Goal: Communication & Community: Answer question/provide support

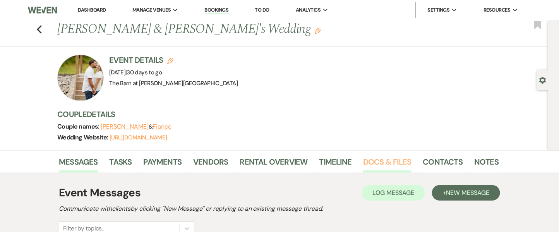
click at [380, 156] on link "Docs & Files" at bounding box center [387, 164] width 48 height 17
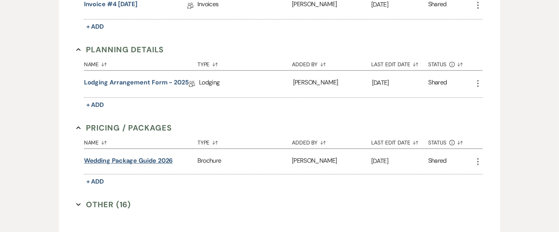
scroll to position [493, 0]
click at [109, 200] on button "Other (16) Expand" at bounding box center [103, 205] width 55 height 12
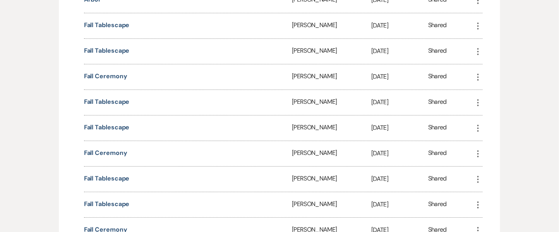
scroll to position [774, 0]
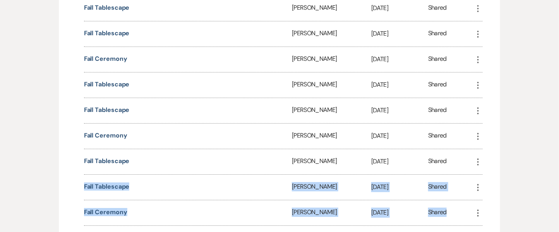
drag, startPoint x: 558, startPoint y: 158, endPoint x: 558, endPoint y: 203, distance: 45.7
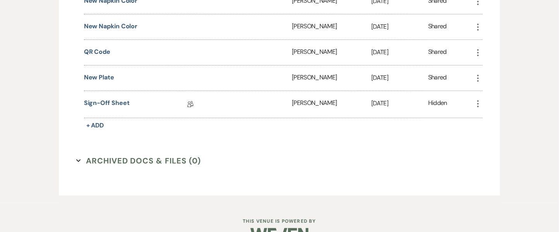
scroll to position [1016, 0]
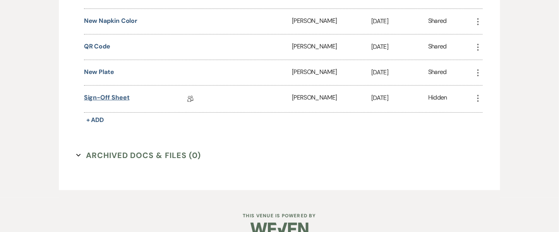
click at [121, 93] on link "Sign-off Sheet" at bounding box center [107, 99] width 46 height 12
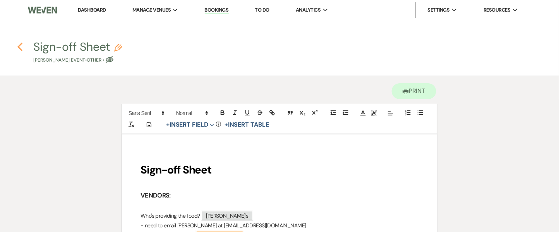
click at [17, 47] on icon "Previous" at bounding box center [20, 46] width 6 height 9
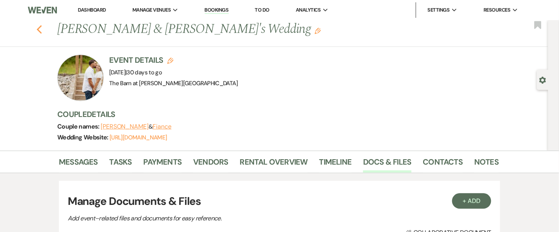
click at [42, 26] on use "button" at bounding box center [39, 29] width 5 height 9
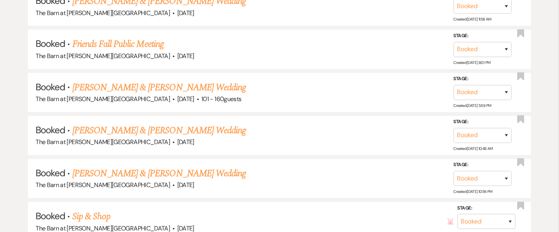
scroll to position [557, 0]
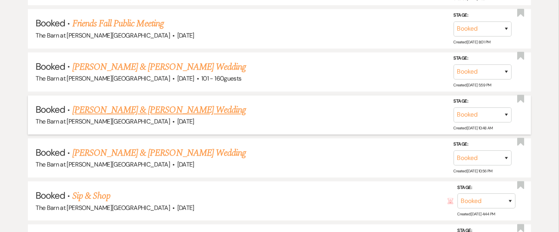
click at [192, 109] on link "[PERSON_NAME] & [PERSON_NAME] Wedding" at bounding box center [158, 110] width 173 height 14
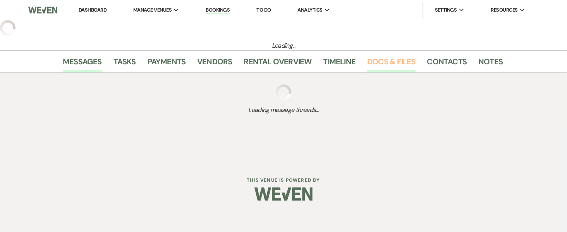
click at [379, 55] on link "Docs & Files" at bounding box center [391, 63] width 48 height 17
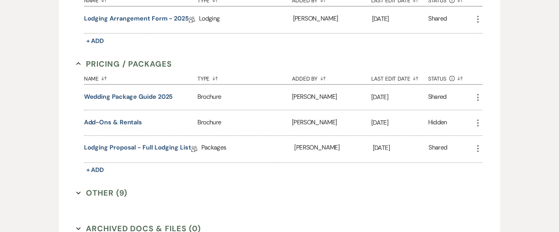
scroll to position [353, 0]
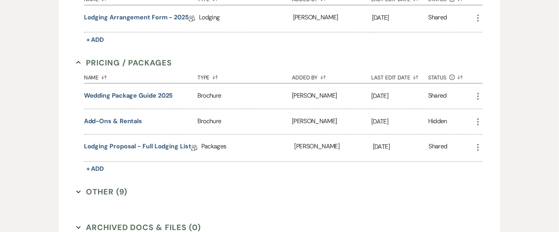
click at [106, 189] on button "Other (9) Expand" at bounding box center [101, 192] width 51 height 12
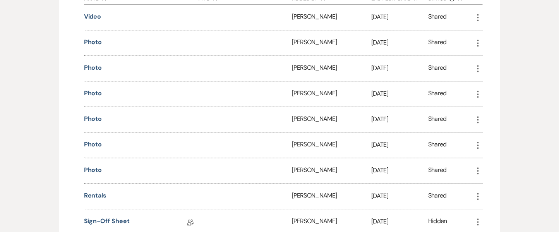
scroll to position [574, 0]
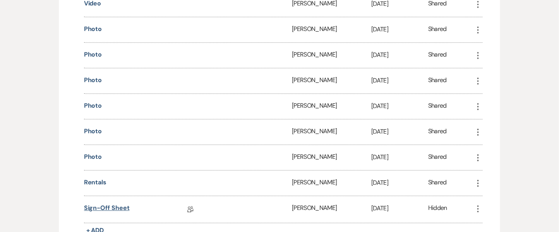
click at [106, 204] on link "Sign-off Sheet" at bounding box center [107, 209] width 46 height 12
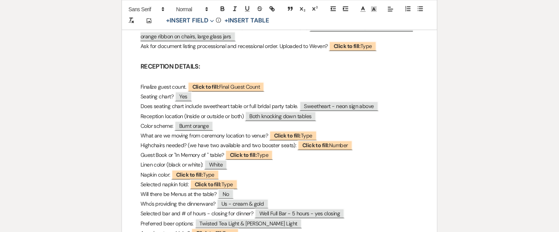
scroll to position [17, 0]
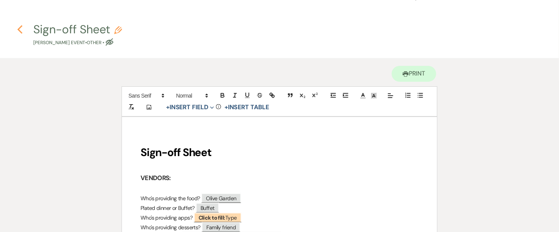
click at [19, 29] on use "button" at bounding box center [19, 29] width 5 height 9
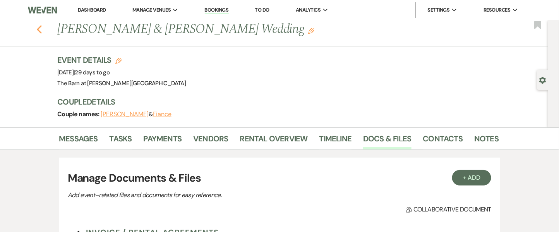
click at [42, 31] on icon "Previous" at bounding box center [39, 29] width 6 height 9
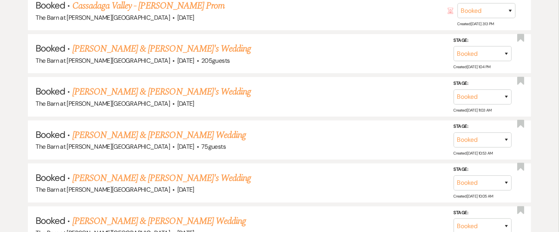
scroll to position [1164, 0]
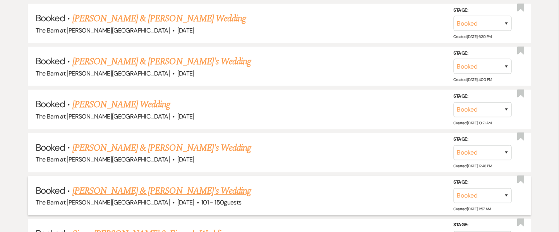
click at [159, 184] on link "[PERSON_NAME] & [PERSON_NAME]'s Wedding" at bounding box center [161, 191] width 179 height 14
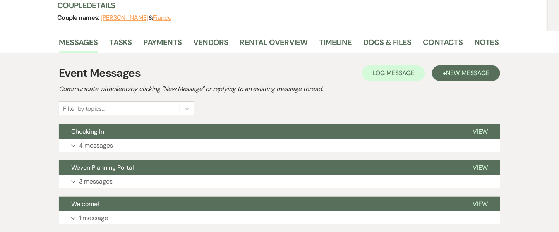
scroll to position [88, 0]
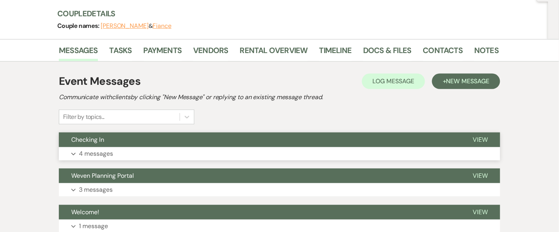
click at [481, 144] on button "View" at bounding box center [480, 139] width 40 height 15
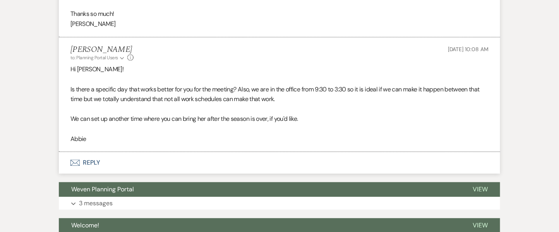
scroll to position [553, 0]
click at [98, 171] on button "Envelope Reply" at bounding box center [279, 163] width 441 height 22
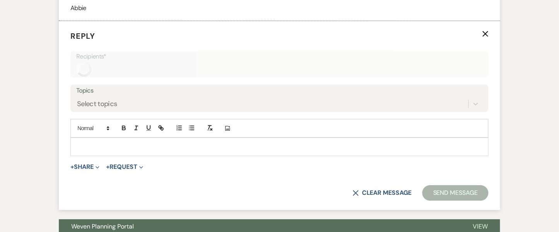
scroll to position [692, 0]
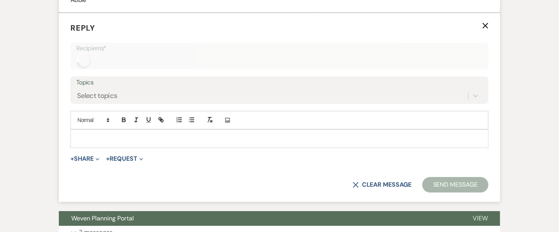
click at [104, 143] on p at bounding box center [280, 138] width 406 height 9
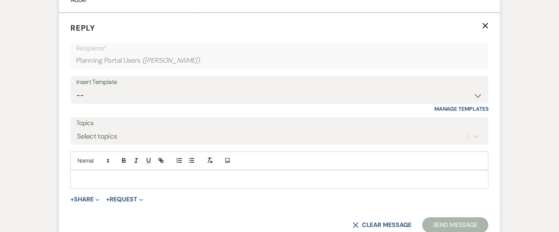
scroll to position [732, 0]
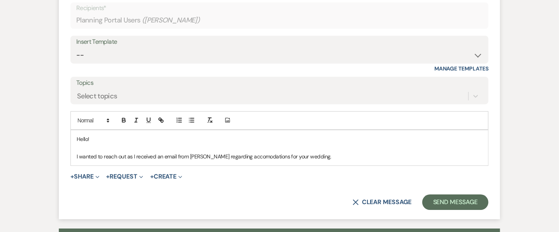
click at [248, 161] on p "I wanted to reach out as I received an email from [PERSON_NAME] regarding accom…" at bounding box center [280, 156] width 406 height 9
click at [333, 161] on p "I wanted to reach out as I received an email from [PERSON_NAME] regarding accom…" at bounding box center [280, 156] width 406 height 9
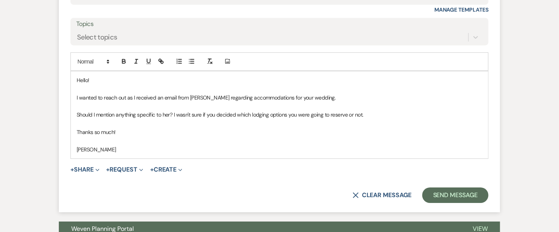
scroll to position [799, 0]
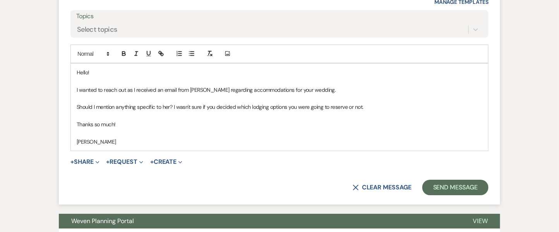
click at [349, 111] on p "Should I mention anything specific to her? I wasn't sure if you decided which l…" at bounding box center [280, 107] width 406 height 9
click at [432, 195] on button "Send Message" at bounding box center [455, 187] width 66 height 15
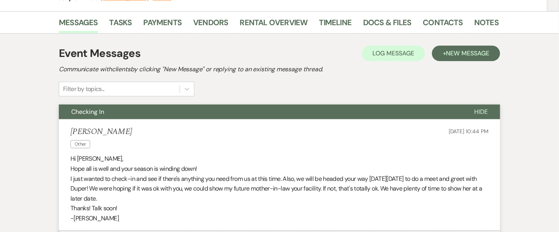
scroll to position [0, 0]
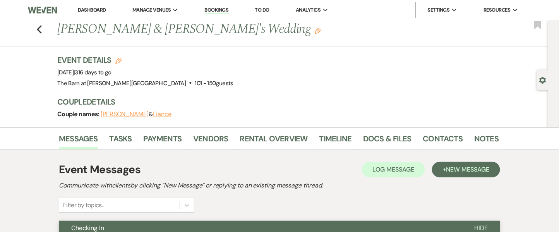
click at [46, 31] on div "Previous [PERSON_NAME] & [PERSON_NAME]'s Wedding Edit Bookmark" at bounding box center [272, 33] width 552 height 27
click at [42, 31] on icon "Previous" at bounding box center [39, 29] width 6 height 9
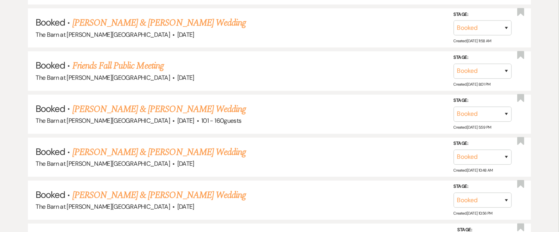
scroll to position [528, 0]
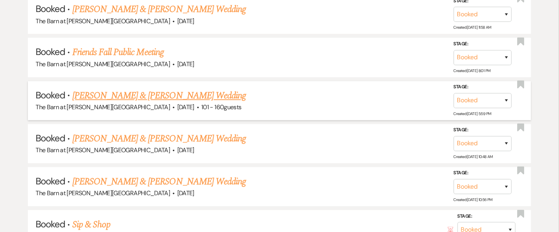
click at [215, 90] on link "[PERSON_NAME] & [PERSON_NAME] Wedding" at bounding box center [158, 96] width 173 height 14
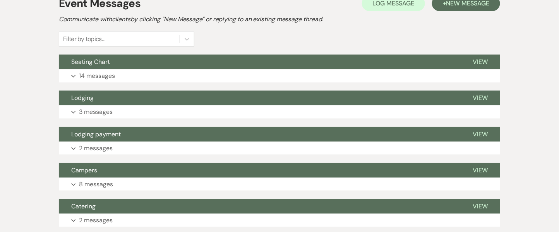
scroll to position [211, 0]
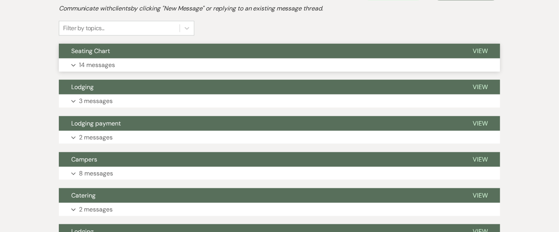
click at [103, 64] on p "14 messages" at bounding box center [97, 65] width 36 height 10
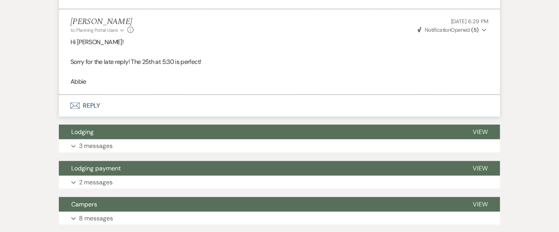
scroll to position [1192, 0]
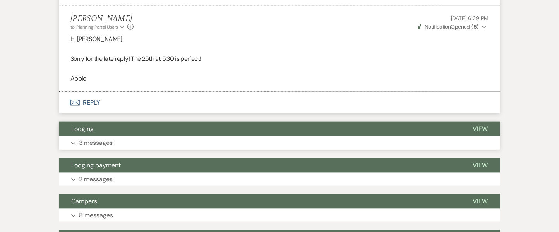
click at [98, 148] on p "3 messages" at bounding box center [96, 143] width 34 height 10
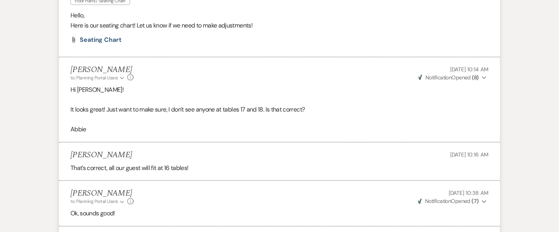
scroll to position [0, 0]
